Goal: Task Accomplishment & Management: Manage account settings

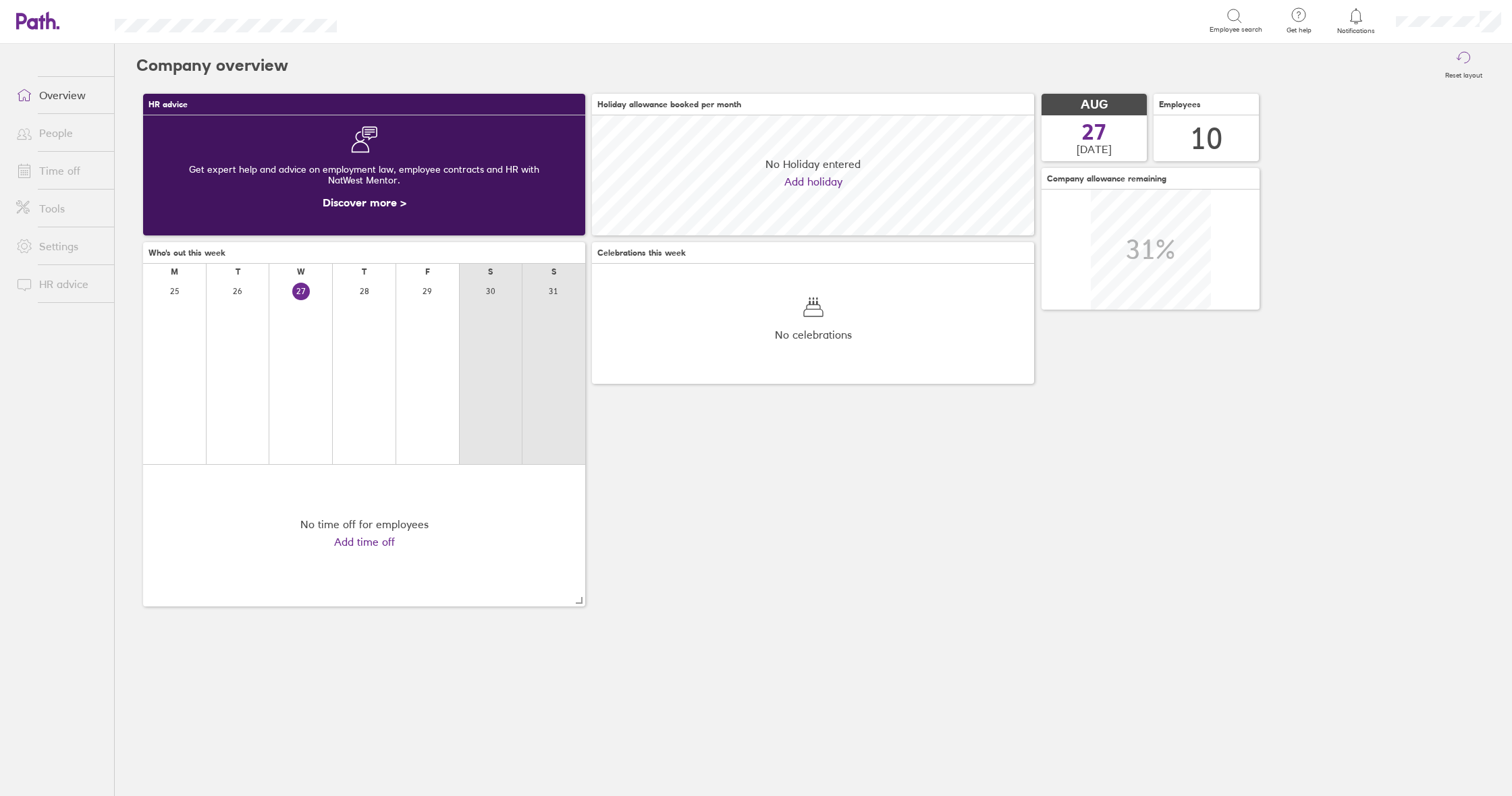
scroll to position [120, 443]
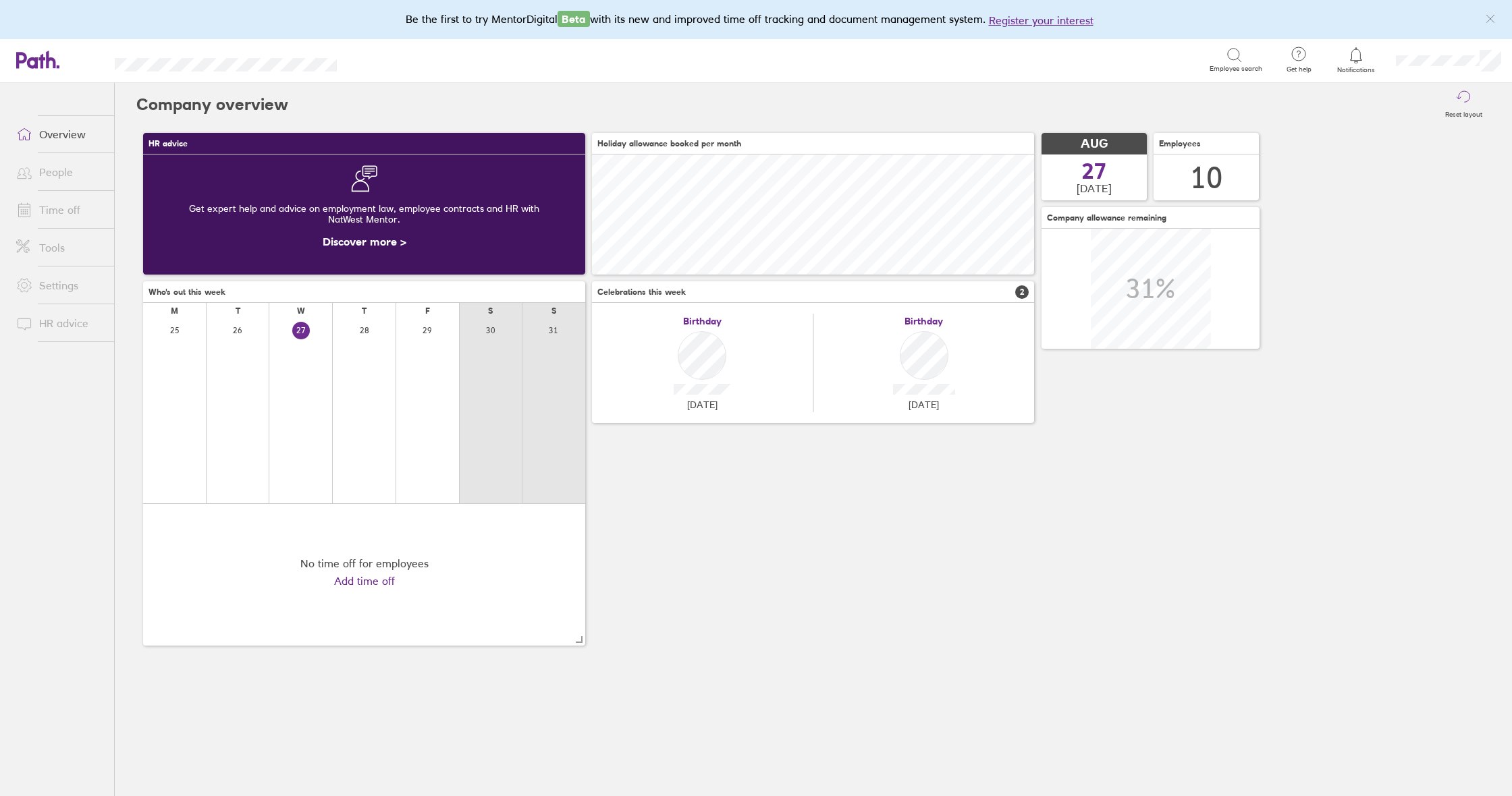
click at [71, 170] on link "People" at bounding box center [60, 172] width 109 height 27
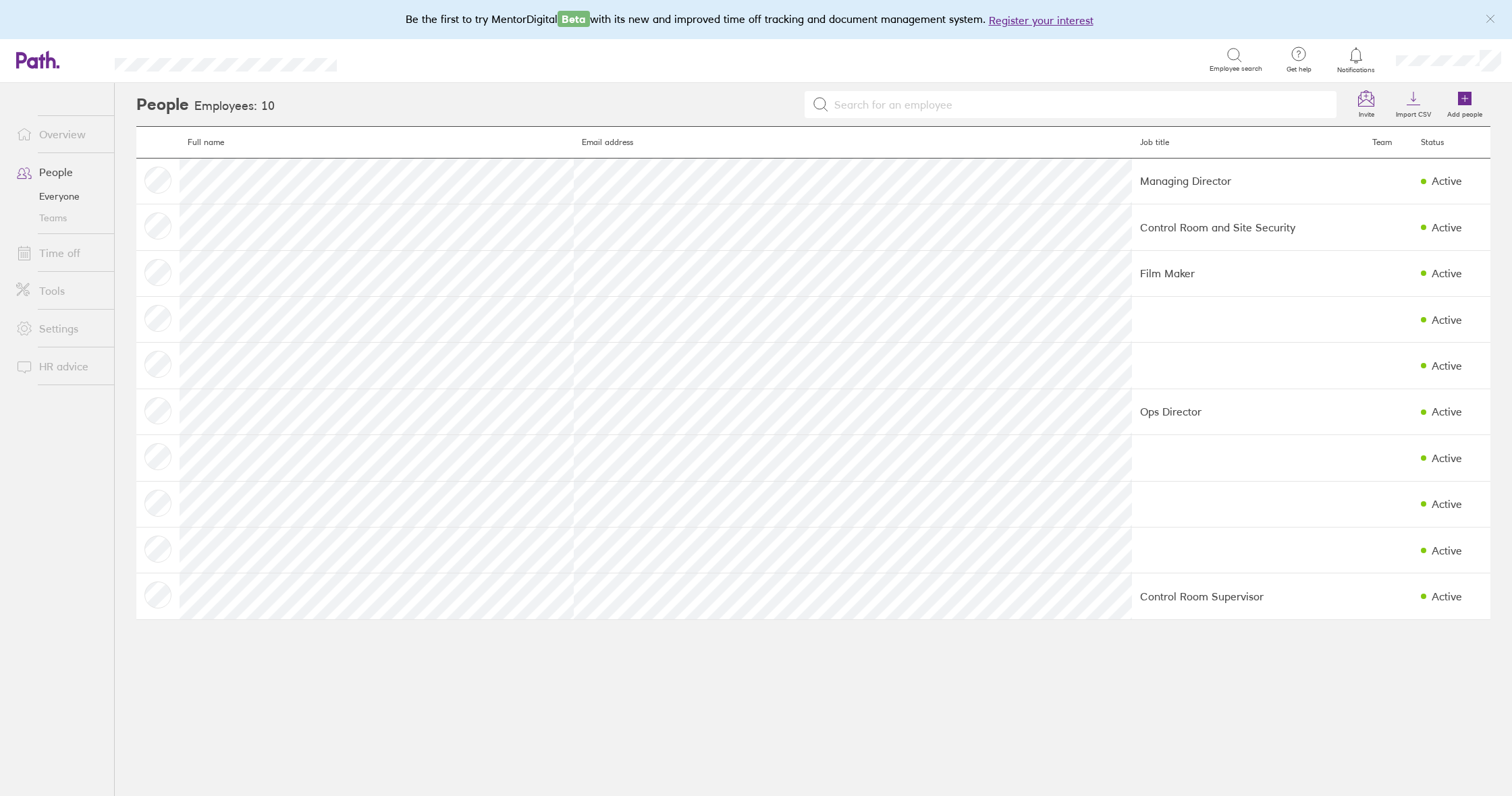
click at [58, 251] on link "Time off" at bounding box center [60, 253] width 109 height 27
